Goal: Task Accomplishment & Management: Use online tool/utility

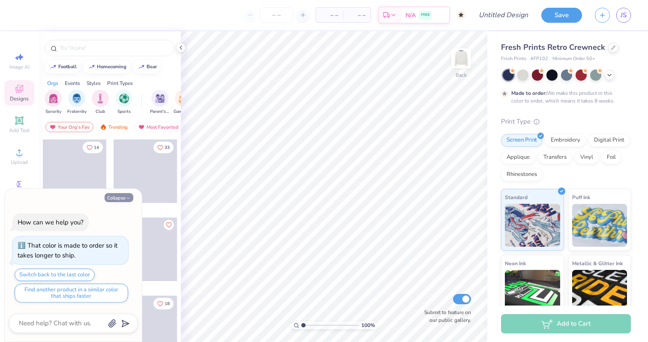
click at [124, 199] on button "Collapse" at bounding box center [119, 197] width 29 height 9
type textarea "x"
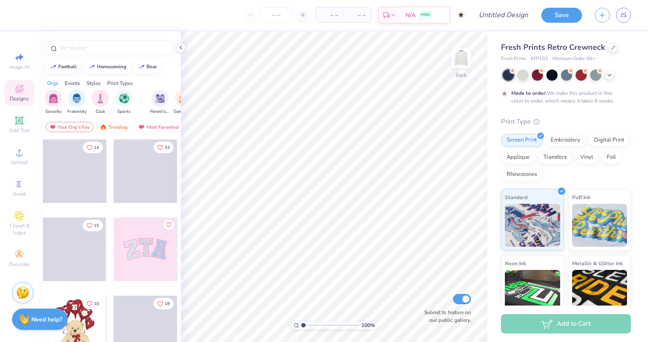
click at [114, 168] on div at bounding box center [81, 170] width 63 height 63
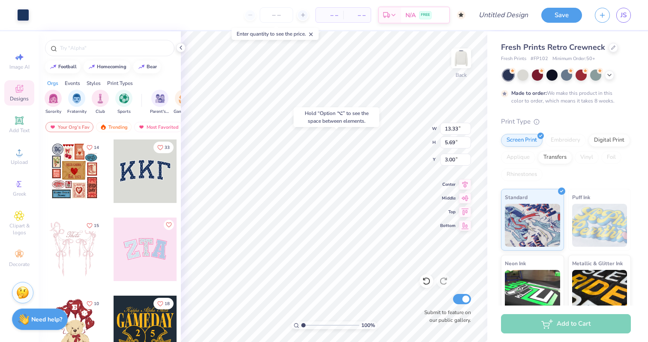
type input "13.56"
type input "5.95"
click at [91, 43] on div at bounding box center [109, 48] width 129 height 16
click at [96, 52] on div at bounding box center [109, 48] width 129 height 16
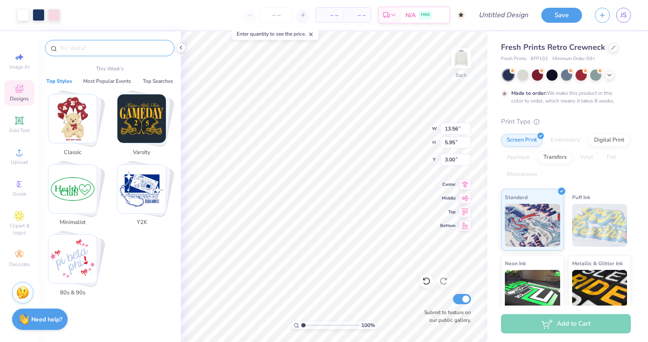
click at [99, 45] on input "text" at bounding box center [114, 48] width 110 height 9
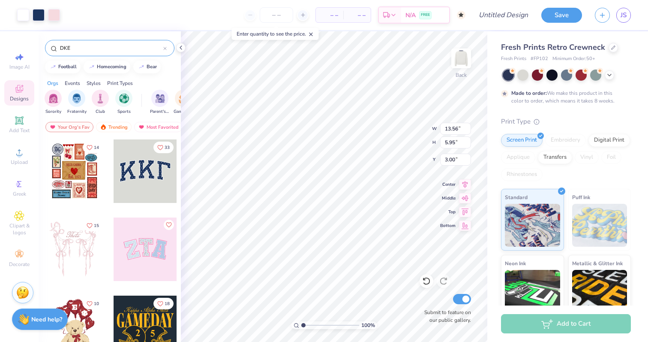
type input "DKE"
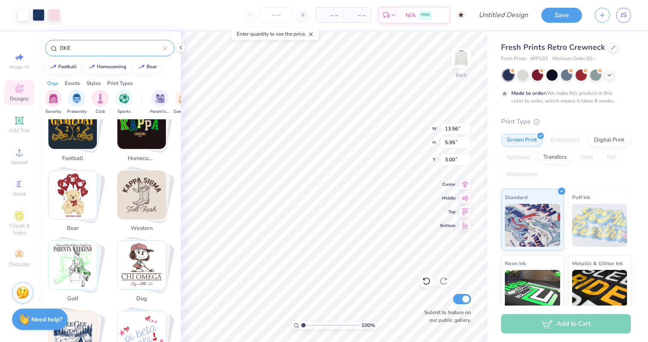
scroll to position [182, 0]
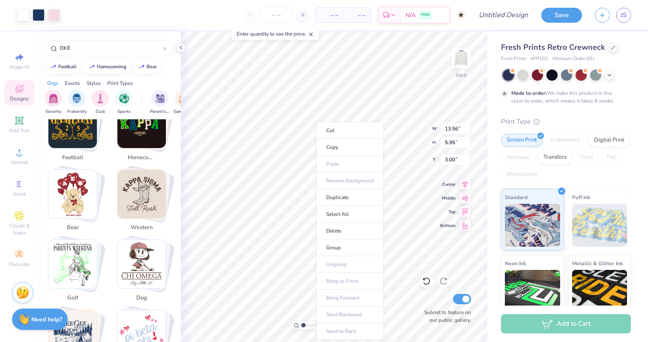
click at [616, 115] on div "Fresh Prints Retro Crewneck Fresh Prints # FP102 Minimum Order: 50 + Made to or…" at bounding box center [566, 212] width 130 height 341
click at [611, 47] on icon at bounding box center [613, 47] width 4 height 4
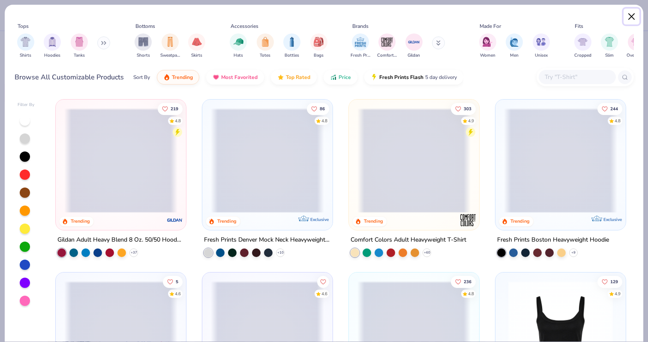
click at [632, 16] on button "Close" at bounding box center [632, 17] width 16 height 16
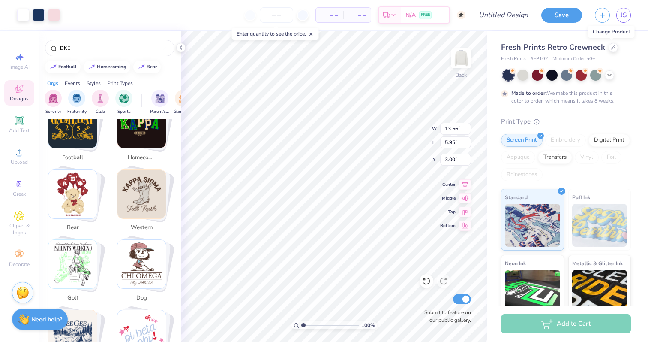
scroll to position [77, 0]
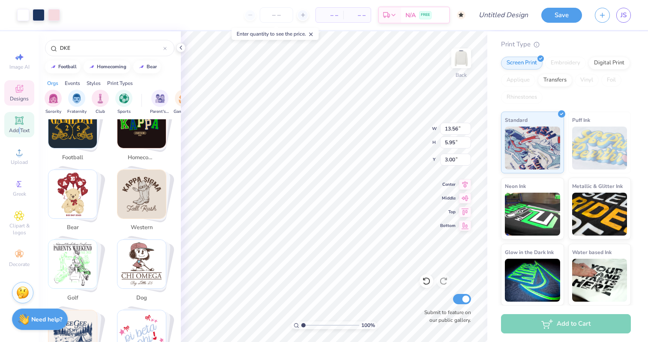
click at [19, 130] on span "Add Text" at bounding box center [19, 130] width 21 height 7
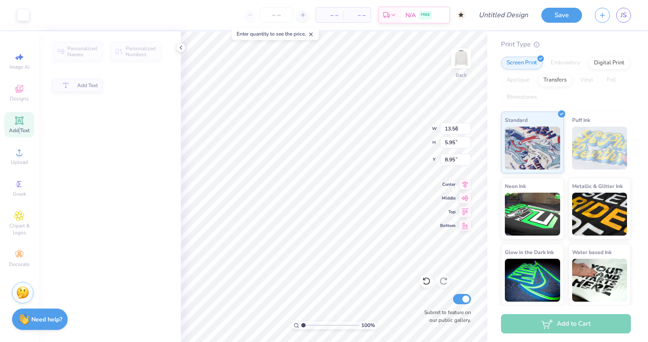
type input "7.26"
type input "2.10"
type input "8.95"
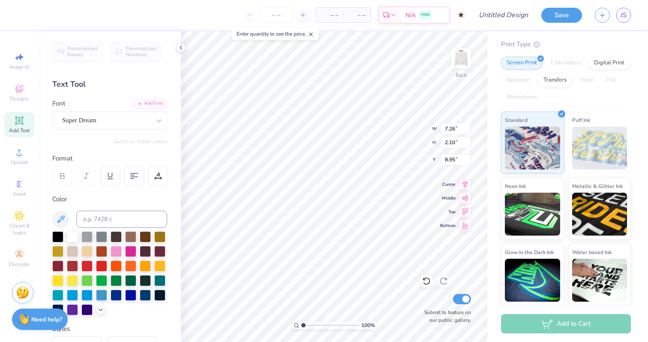
type textarea "DKE"
type input "5.26"
type input "2.11"
type input "8.95"
click at [561, 15] on button "Save" at bounding box center [562, 13] width 41 height 15
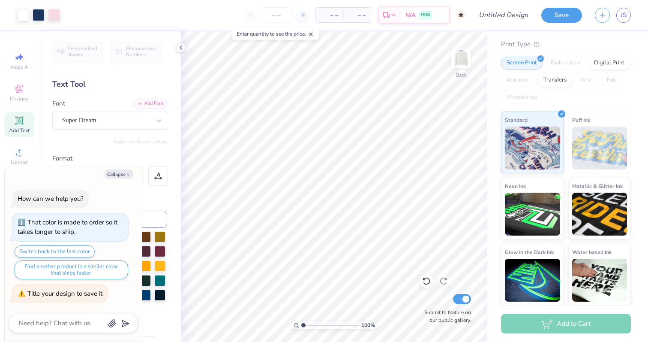
click at [503, 24] on div "Design Title" at bounding box center [503, 15] width 63 height 30
click at [503, 18] on input "Design Title" at bounding box center [514, 14] width 42 height 17
type textarea "x"
type input "K"
type textarea "x"
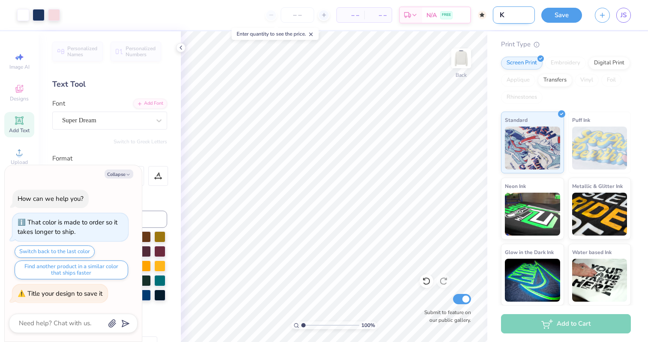
type input "KK"
type textarea "x"
type input "KKG"
click at [553, 18] on button "Save" at bounding box center [562, 13] width 41 height 15
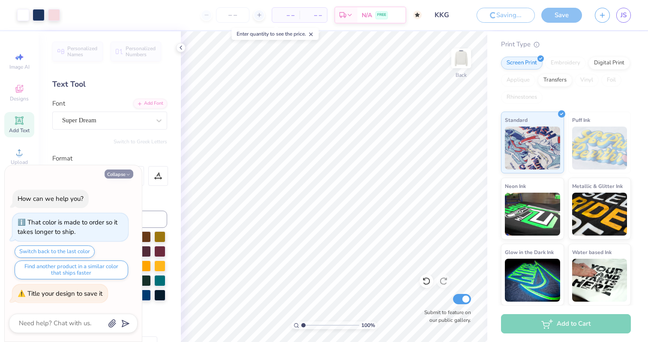
click at [123, 175] on button "Collapse" at bounding box center [119, 173] width 29 height 9
type textarea "x"
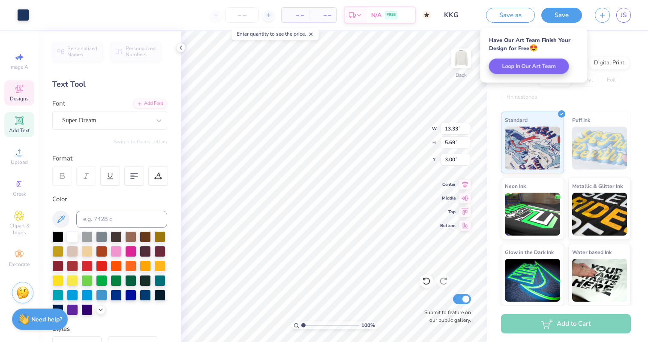
type input "13.56"
type input "5.95"
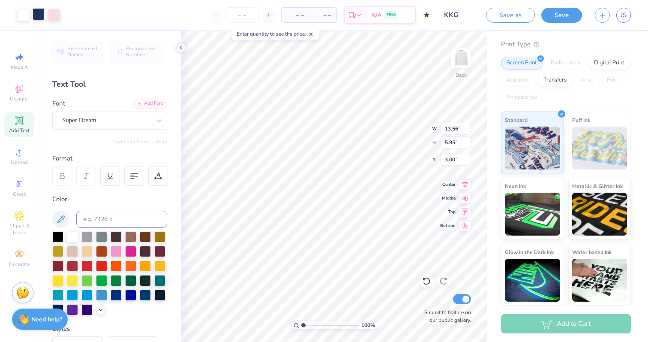
click at [37, 18] on div at bounding box center [39, 14] width 12 height 12
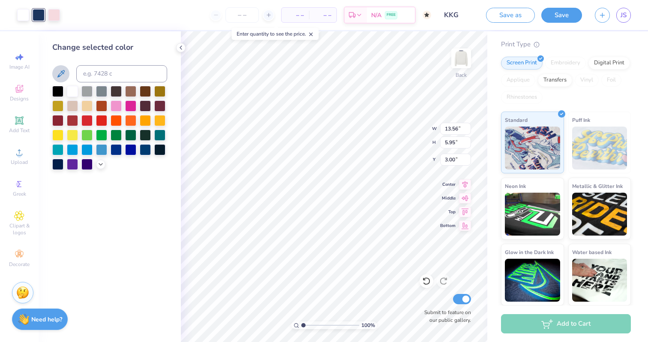
click at [61, 78] on icon at bounding box center [61, 74] width 10 height 10
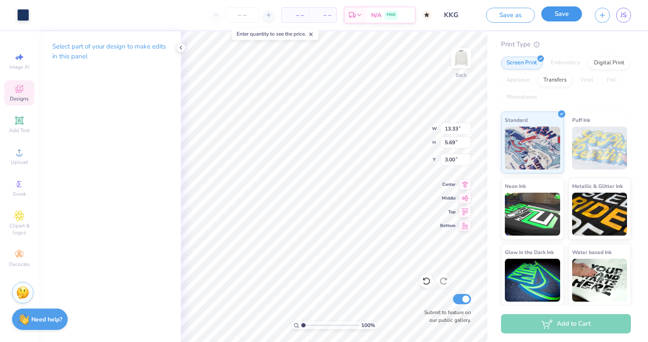
click at [556, 17] on button "Save" at bounding box center [562, 13] width 41 height 15
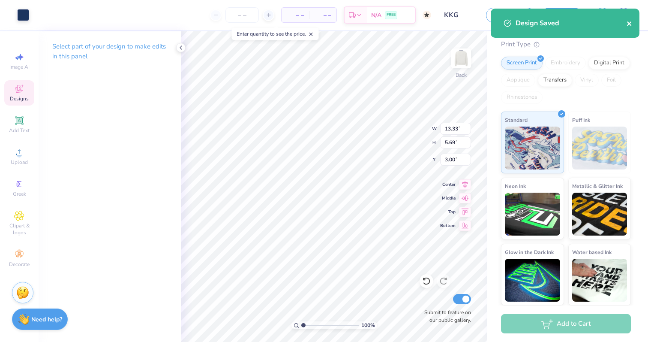
click at [631, 22] on icon "close" at bounding box center [630, 23] width 6 height 7
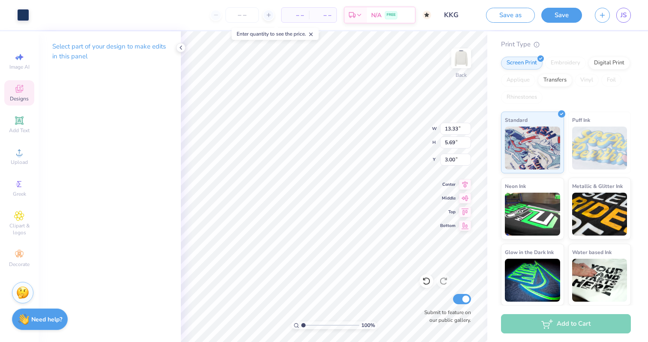
click at [603, 10] on div "Design Saved" at bounding box center [565, 8] width 152 height 3
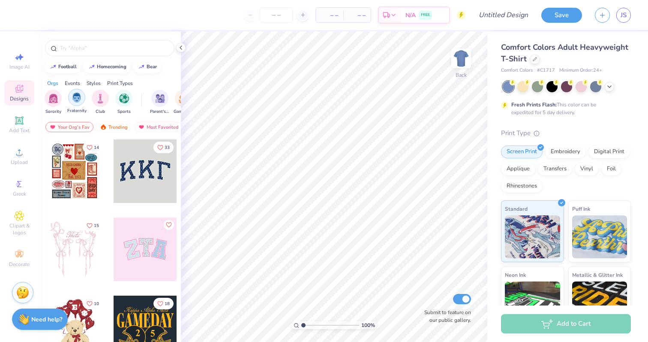
click at [73, 104] on div "filter for Fraternity" at bounding box center [76, 97] width 17 height 17
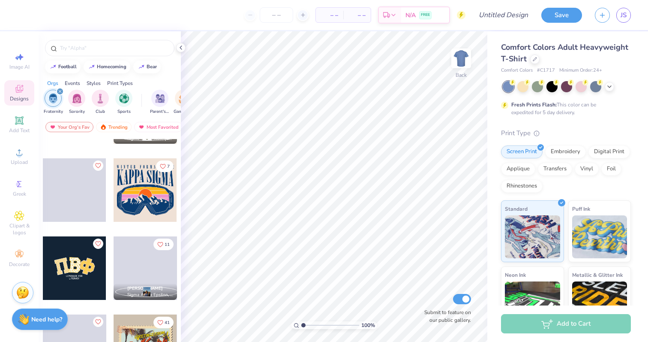
scroll to position [61, 0]
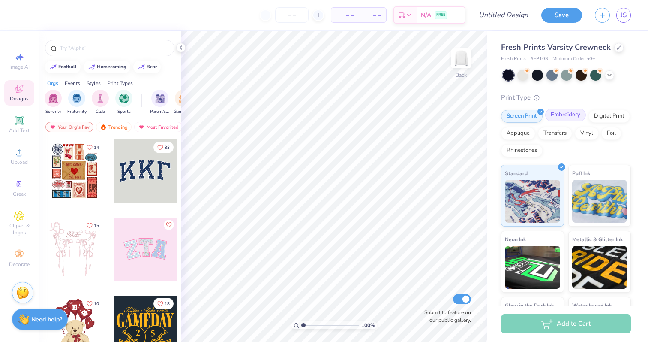
click at [572, 115] on div "Embroidery" at bounding box center [565, 114] width 41 height 13
